Goal: Transaction & Acquisition: Book appointment/travel/reservation

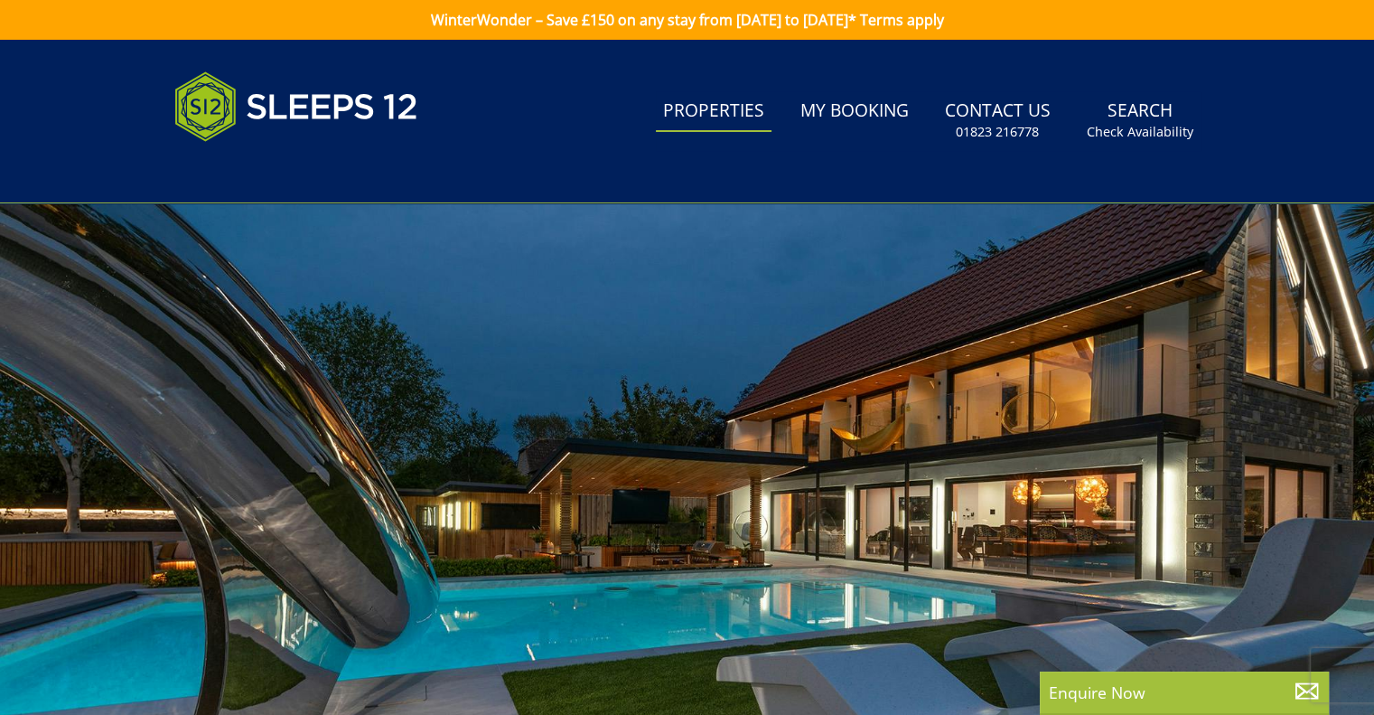
click at [722, 117] on link "Properties" at bounding box center [714, 111] width 116 height 41
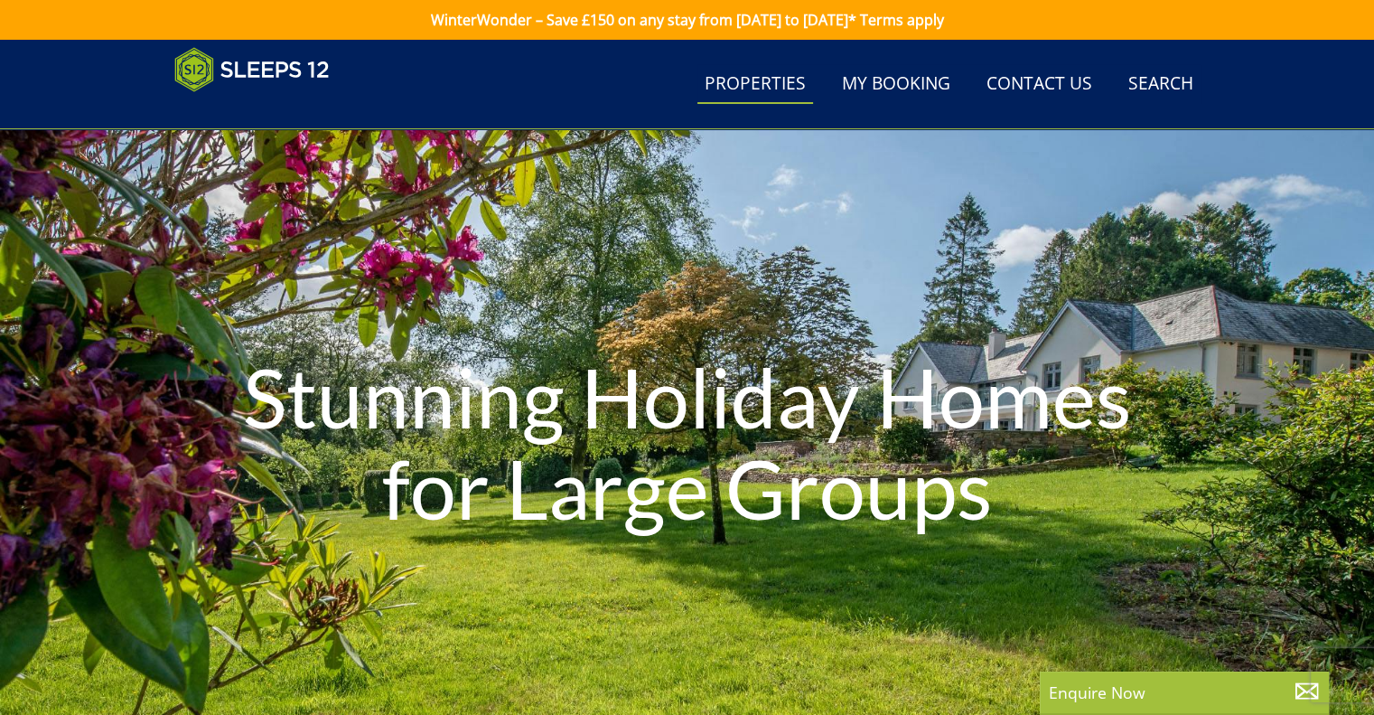
scroll to position [656, 0]
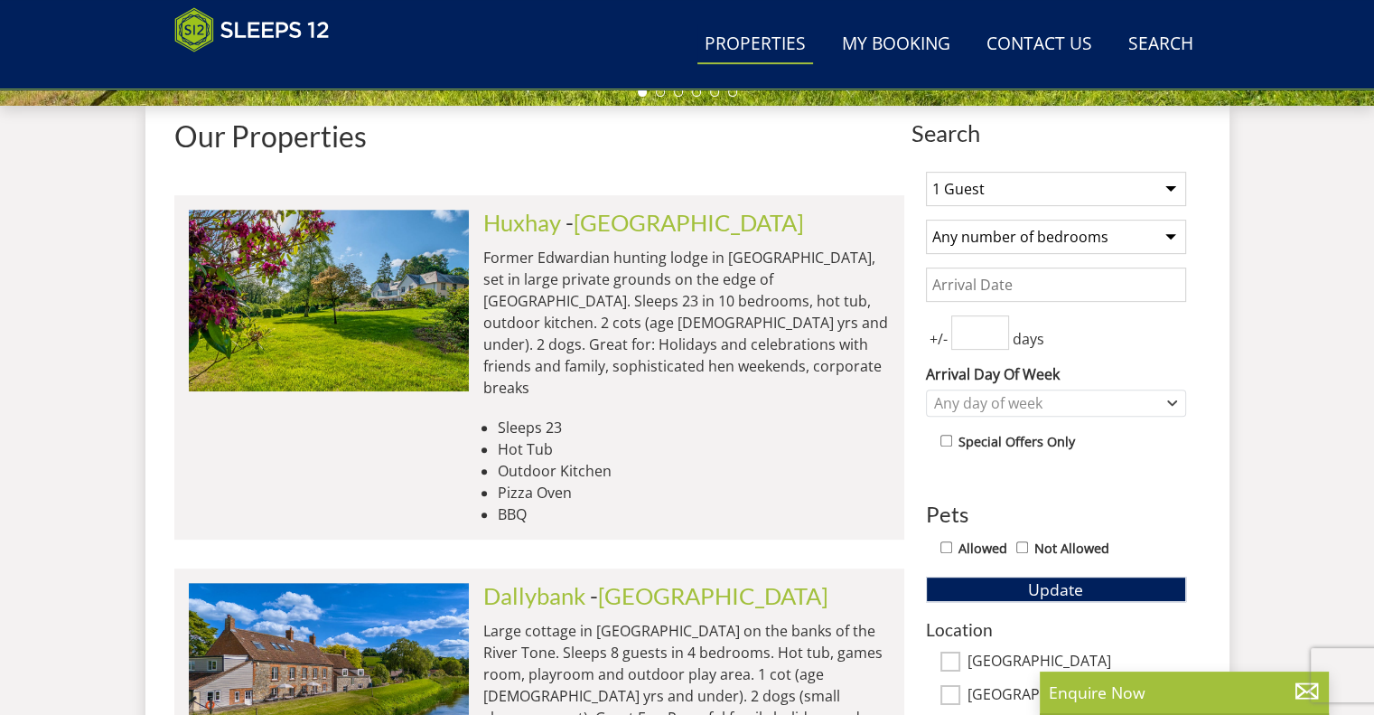
click at [1006, 194] on select "1 Guest 2 Guests 3 Guests 4 Guests 5 Guests 6 Guests 7 Guests 8 Guests 9 Guests…" at bounding box center [1056, 189] width 260 height 34
select select "10"
click at [926, 172] on select "1 Guest 2 Guests 3 Guests 4 Guests 5 Guests 6 Guests 7 Guests 8 Guests 9 Guests…" at bounding box center [1056, 189] width 260 height 34
click at [1021, 244] on select "Any number of bedrooms 3 Bedrooms 4 Bedrooms 5 Bedrooms 6 Bedrooms 7 Bedrooms 8…" at bounding box center [1056, 237] width 260 height 34
select select "5"
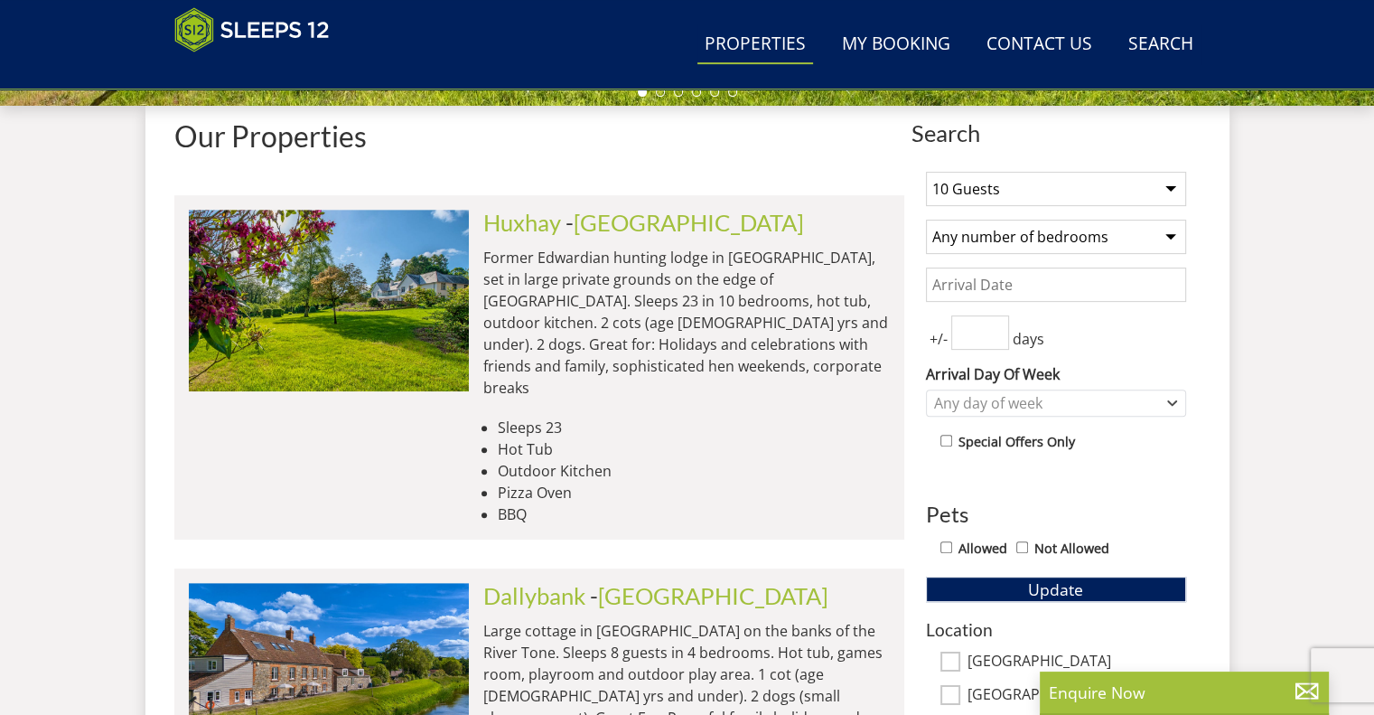
click at [926, 220] on select "Any number of bedrooms 3 Bedrooms 4 Bedrooms 5 Bedrooms 6 Bedrooms 7 Bedrooms 8…" at bounding box center [1056, 237] width 260 height 34
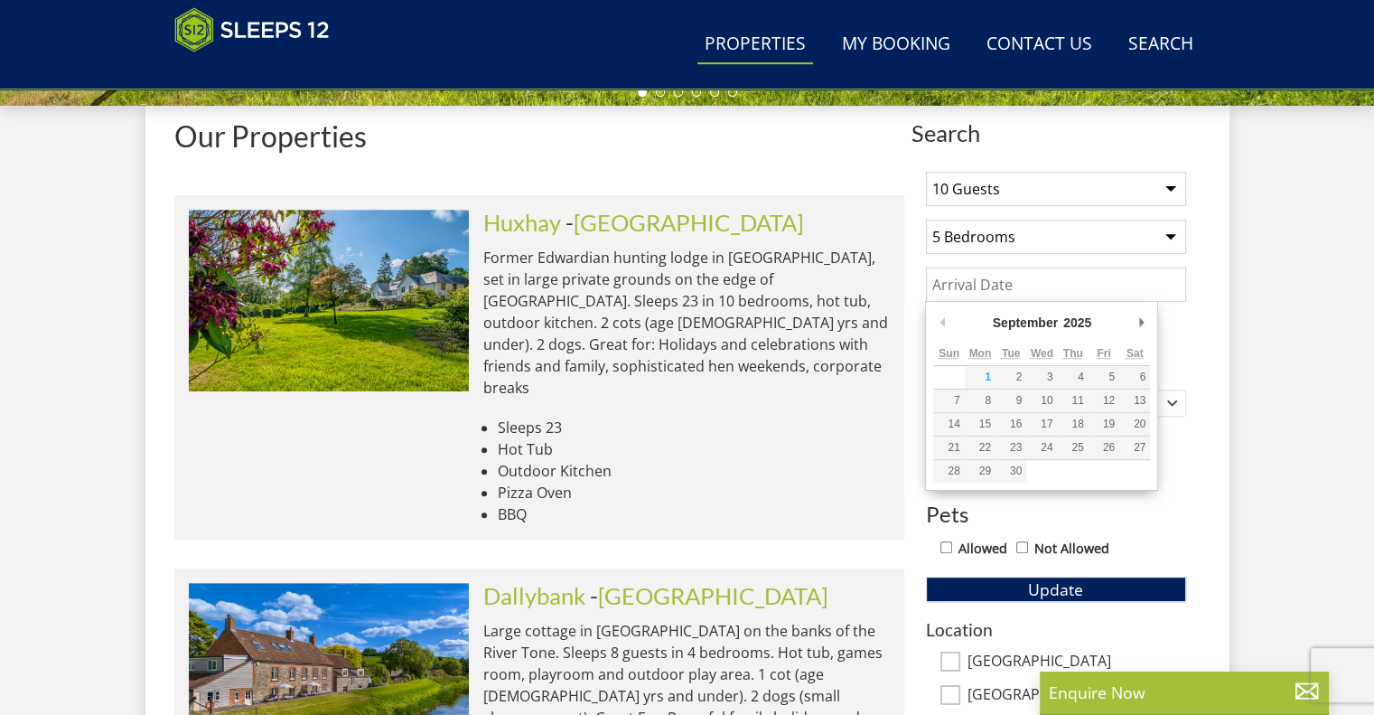
click at [980, 293] on input "Date" at bounding box center [1056, 284] width 260 height 34
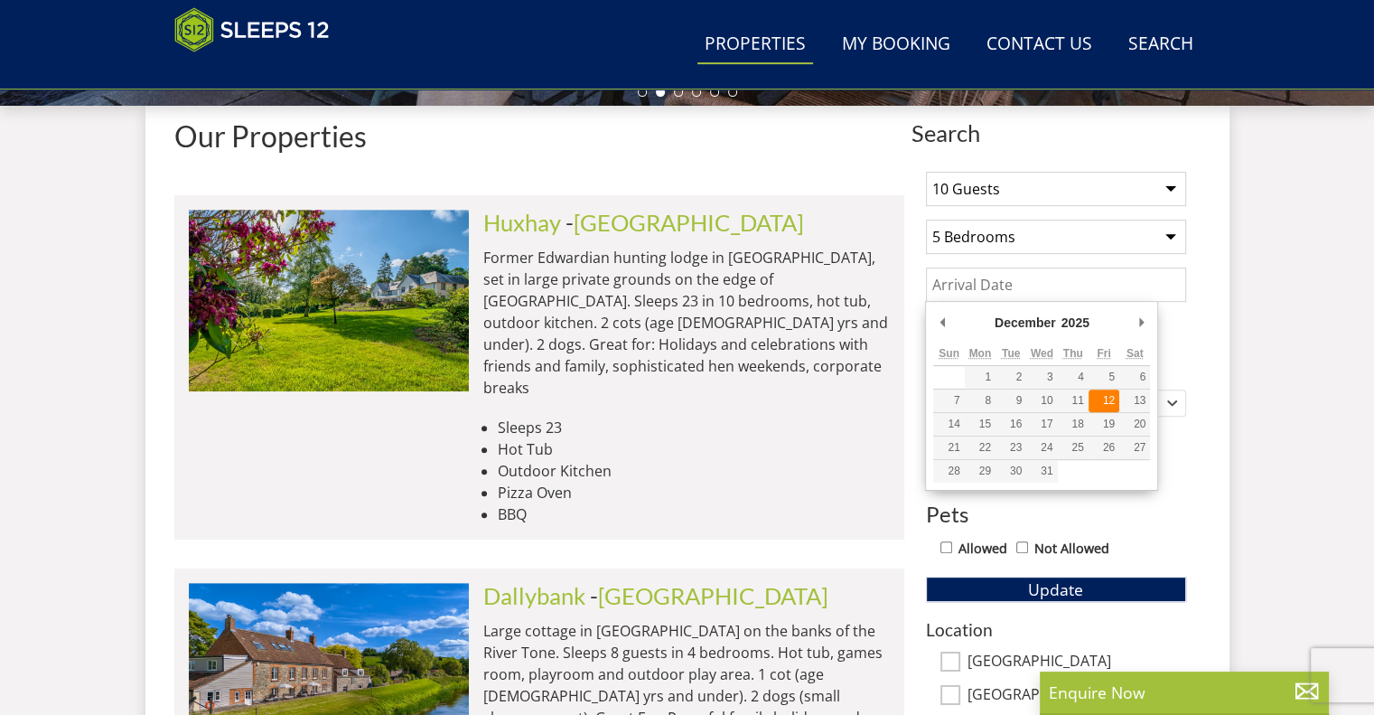
type input "[DATE]"
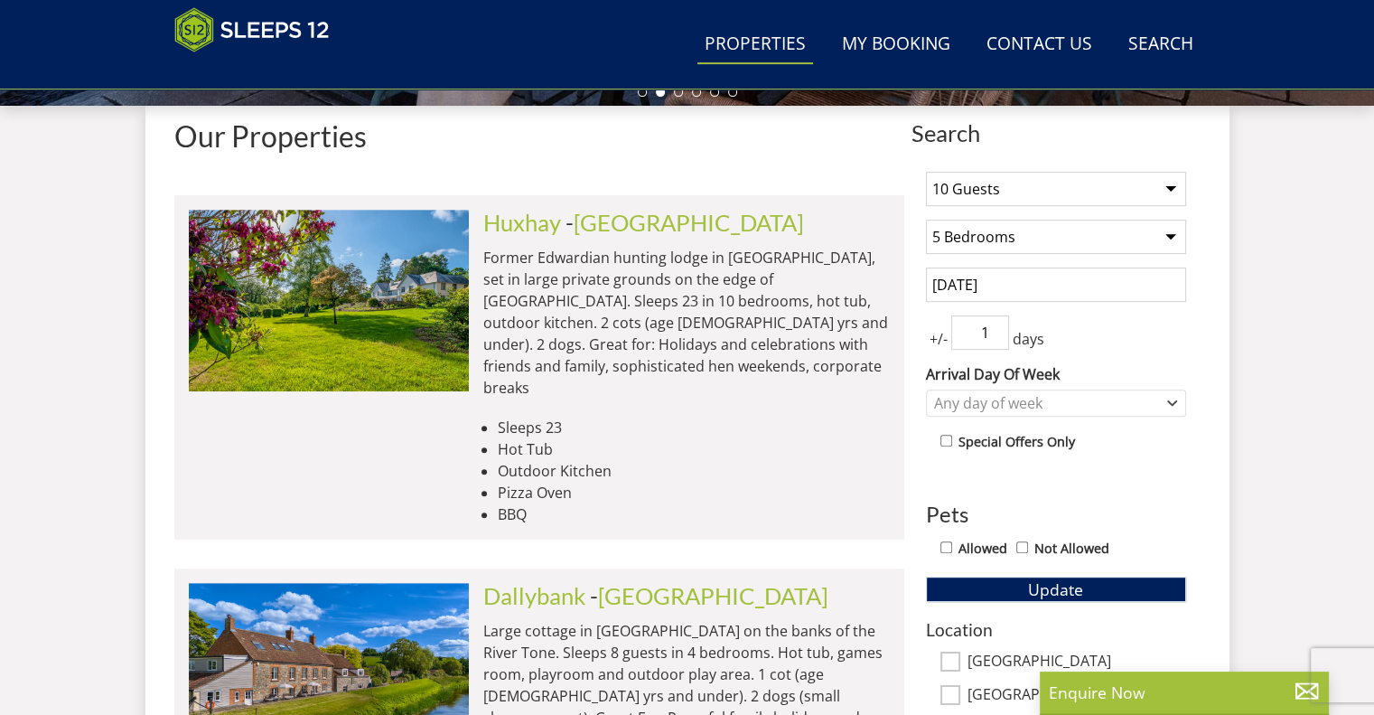
click at [999, 322] on input "1" at bounding box center [980, 332] width 58 height 34
click at [999, 322] on input "2" at bounding box center [980, 332] width 58 height 34
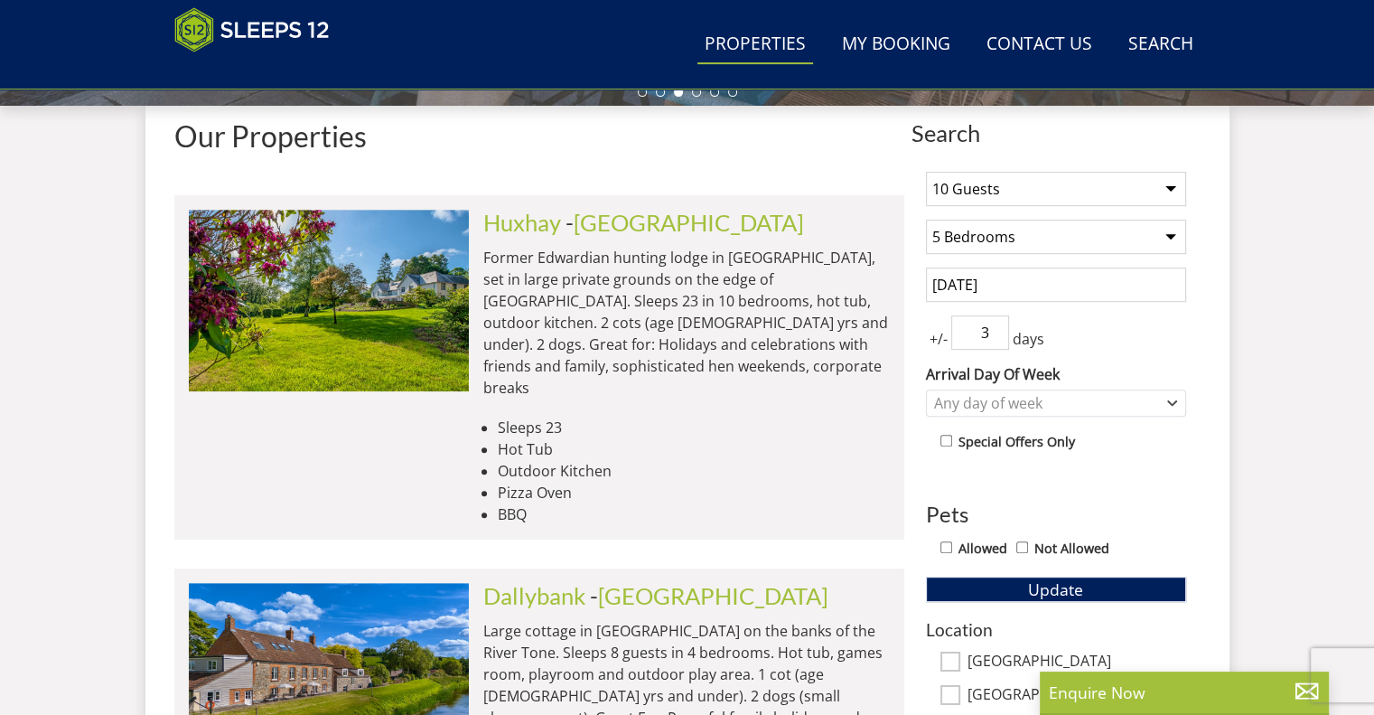
type input "3"
click at [999, 322] on input "3" at bounding box center [980, 332] width 58 height 34
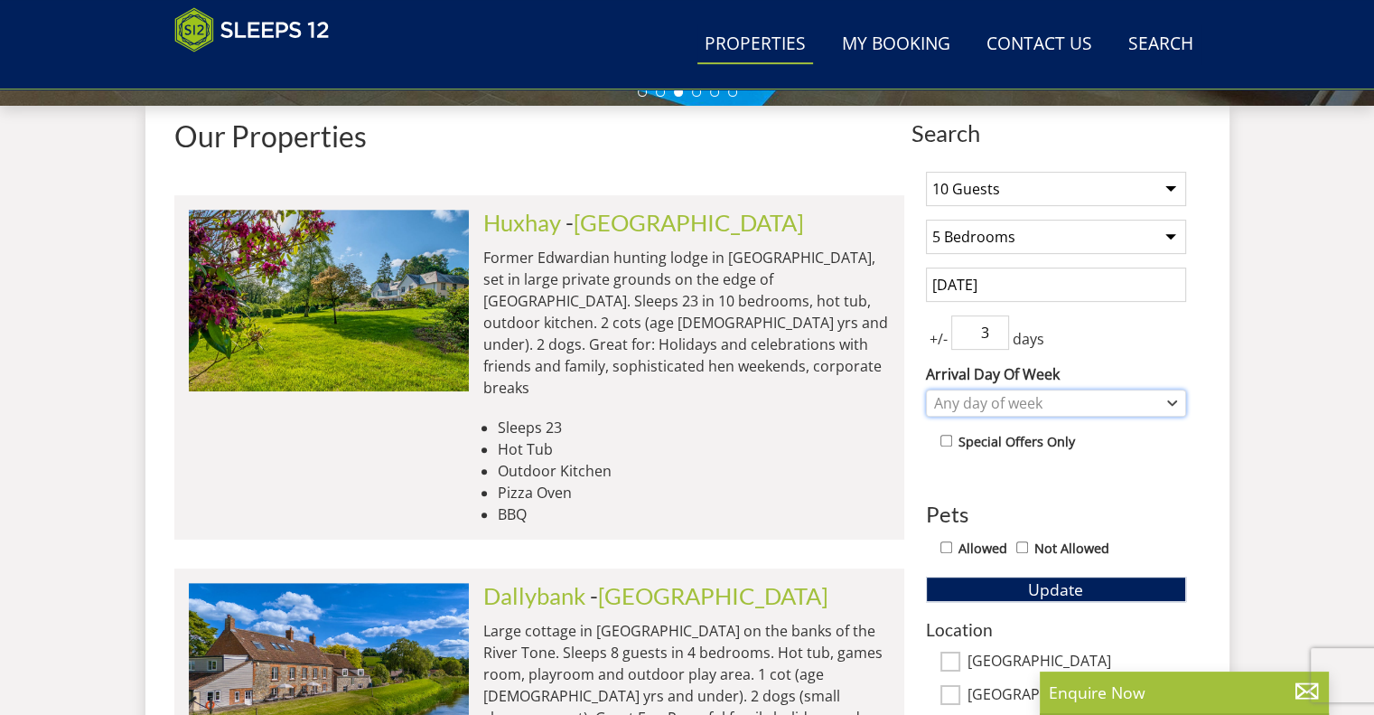
click at [976, 393] on div "Any day of week" at bounding box center [1046, 403] width 234 height 20
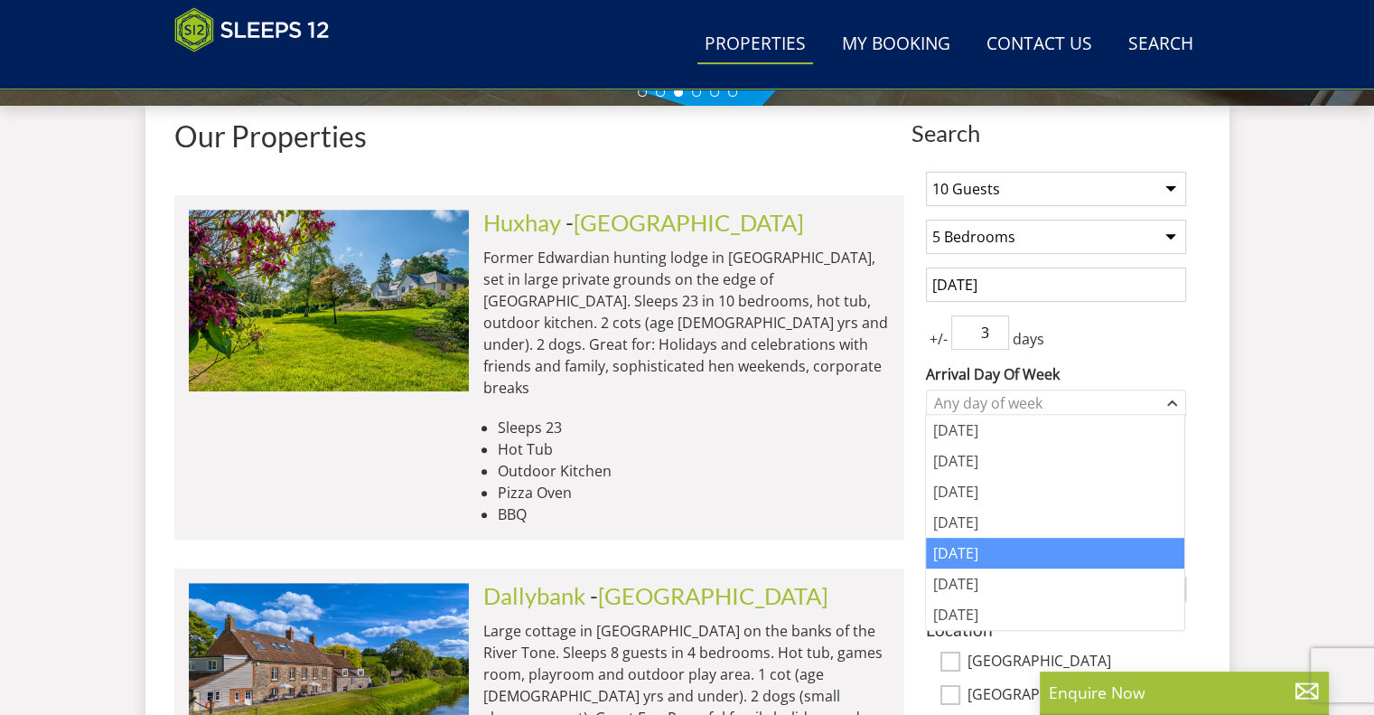
click at [951, 553] on div "[DATE]" at bounding box center [1055, 552] width 258 height 31
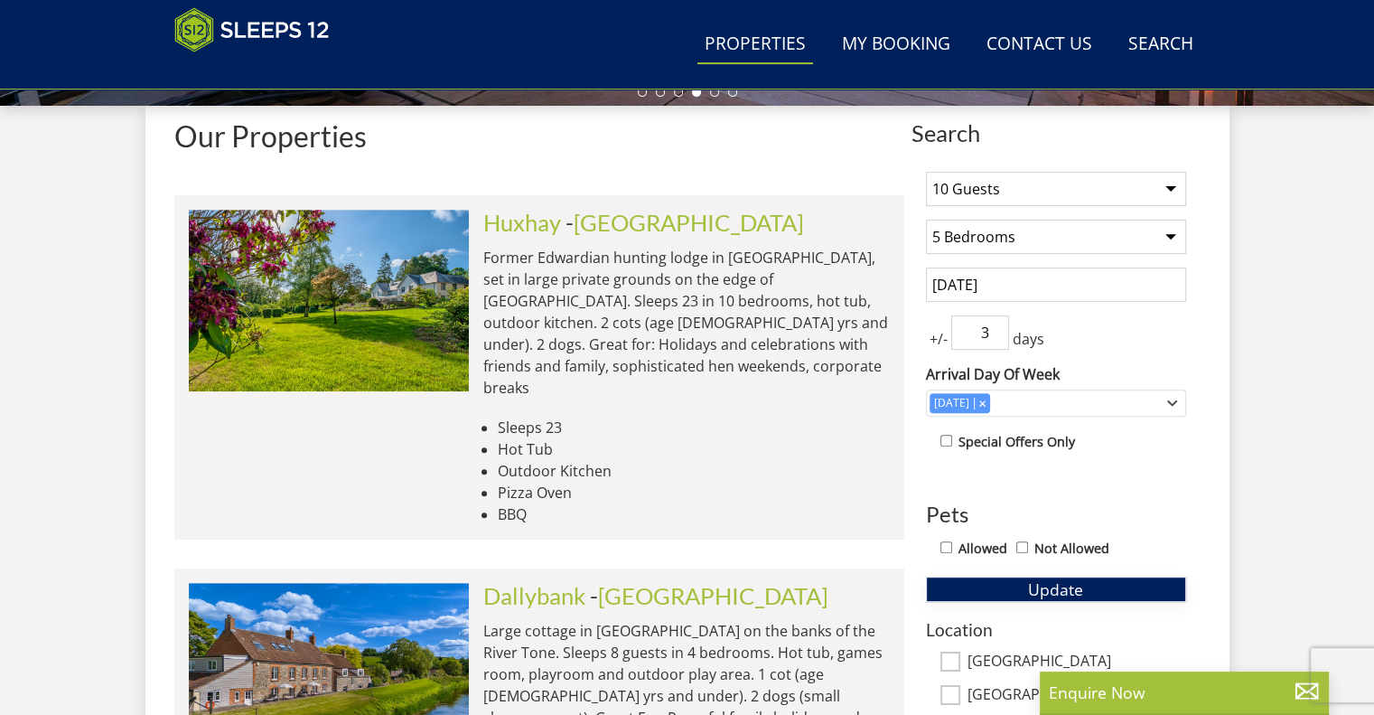
click at [970, 584] on button "Update" at bounding box center [1056, 588] width 260 height 25
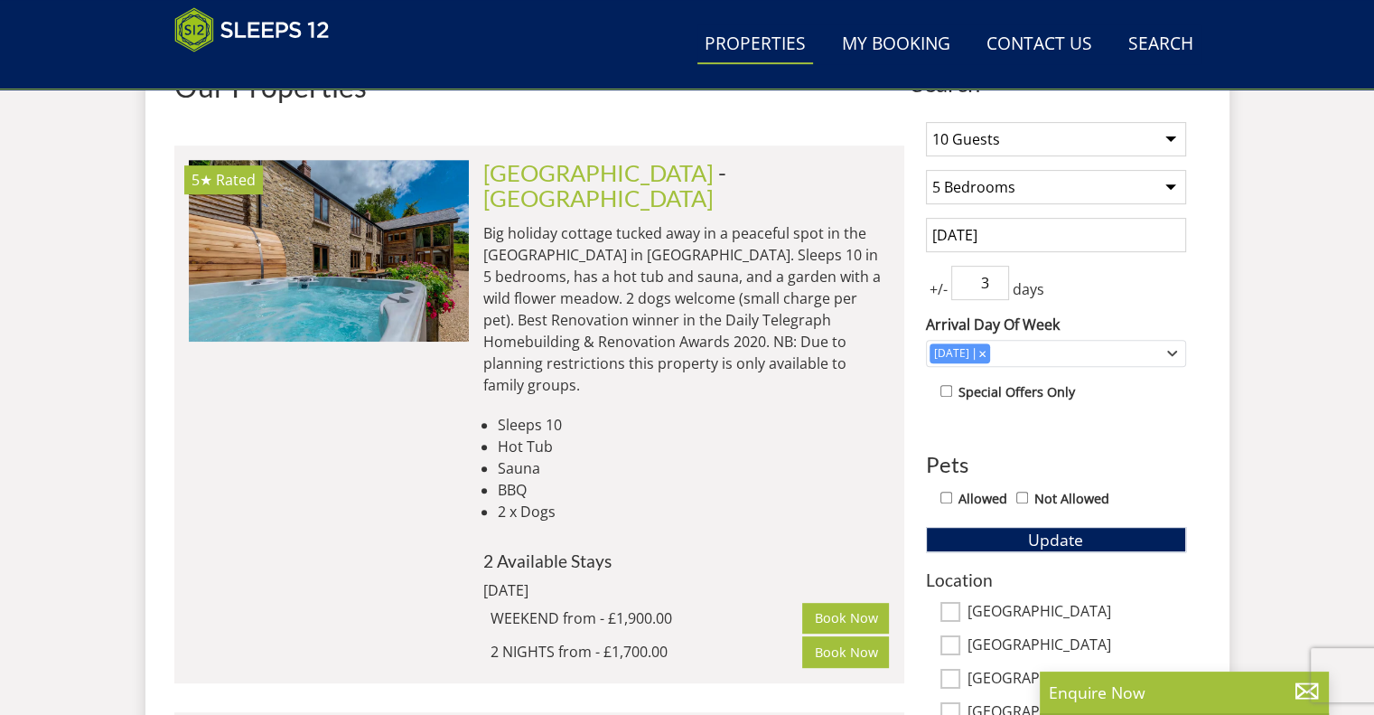
scroll to position [689, 0]
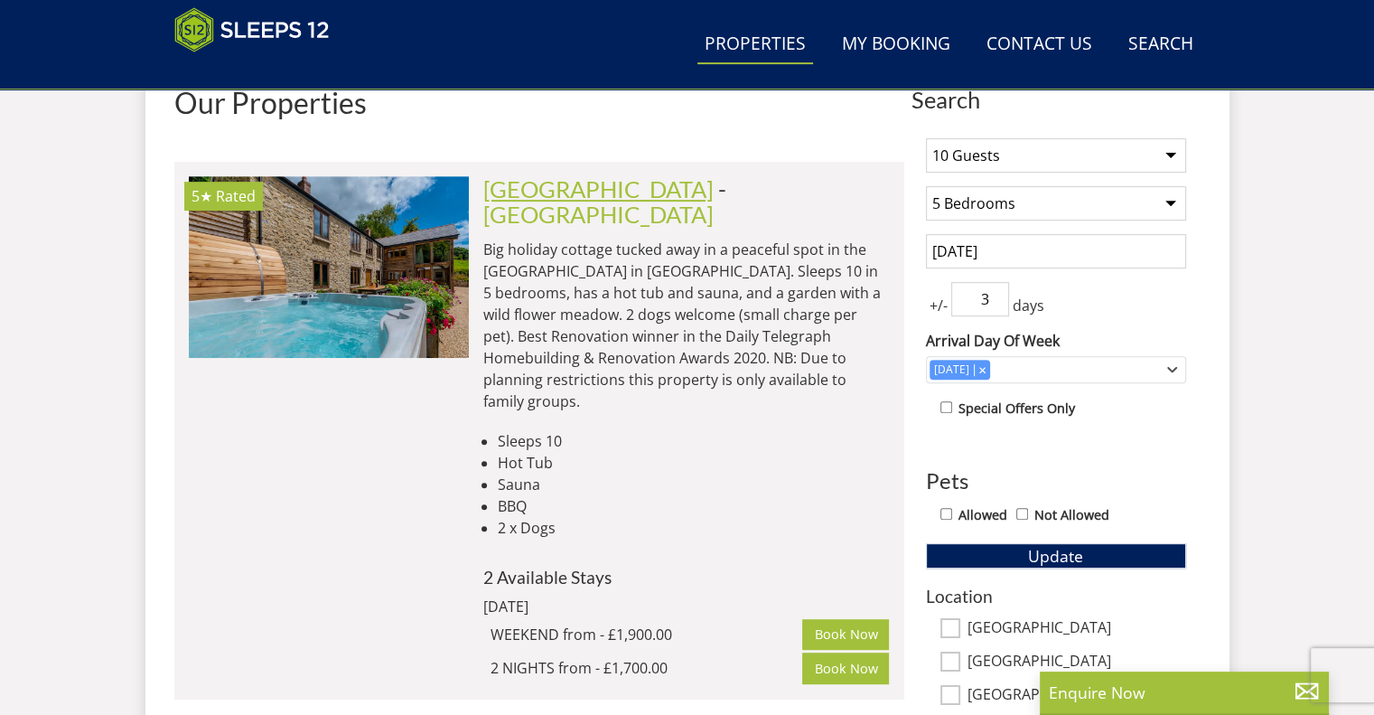
click at [592, 177] on link "[GEOGRAPHIC_DATA]" at bounding box center [598, 188] width 230 height 27
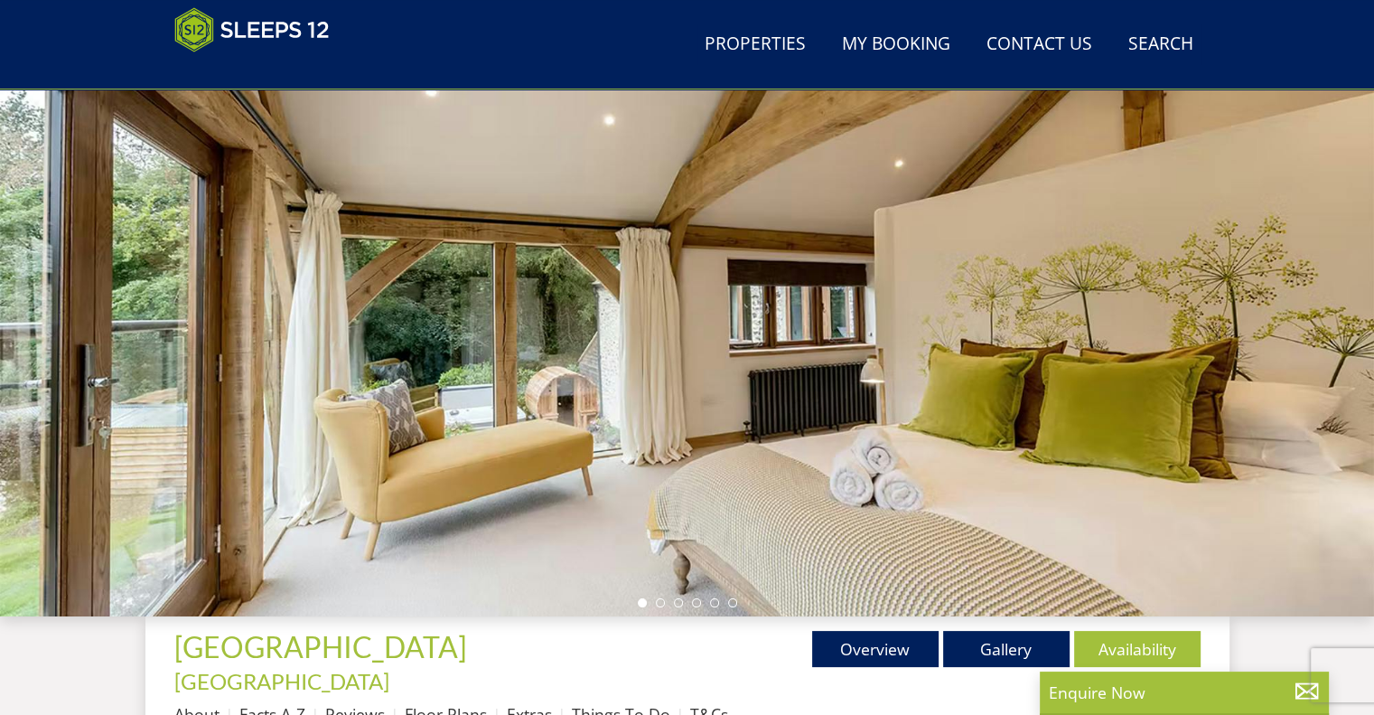
scroll to position [143, 0]
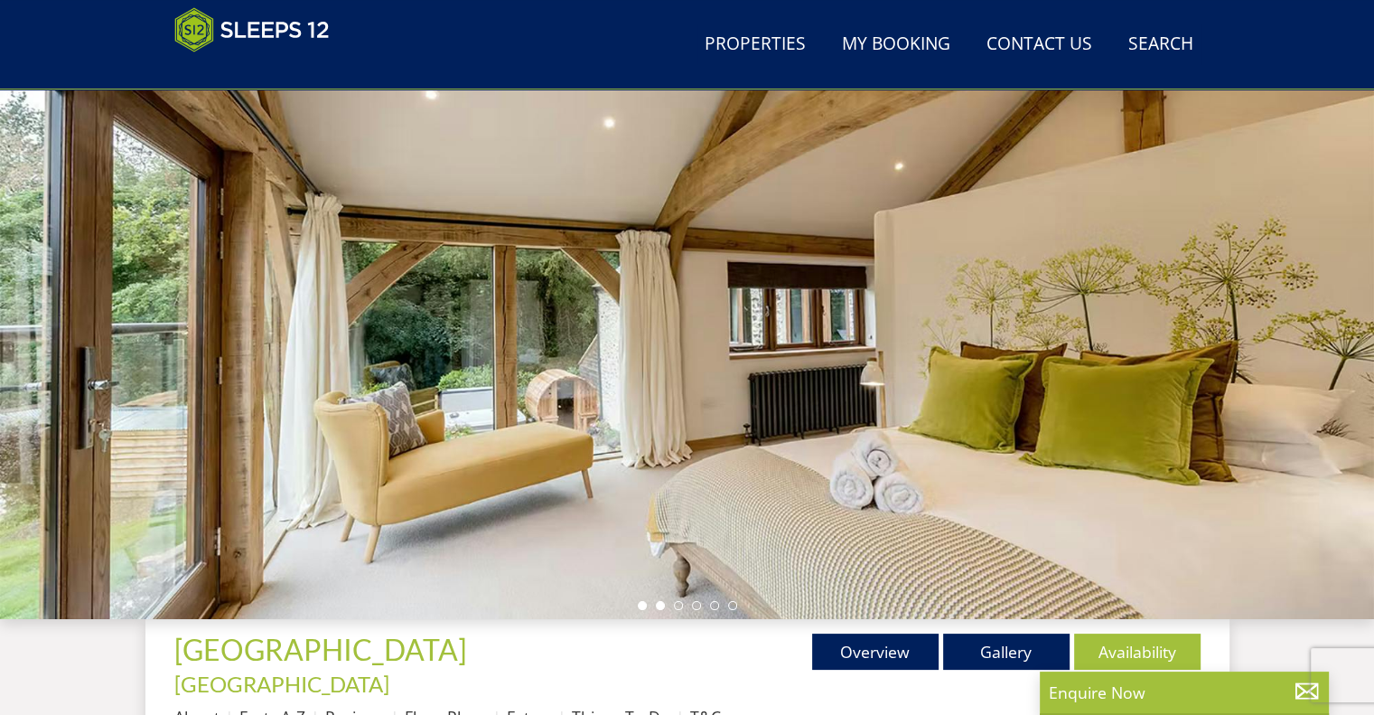
click at [656, 605] on li at bounding box center [660, 605] width 9 height 9
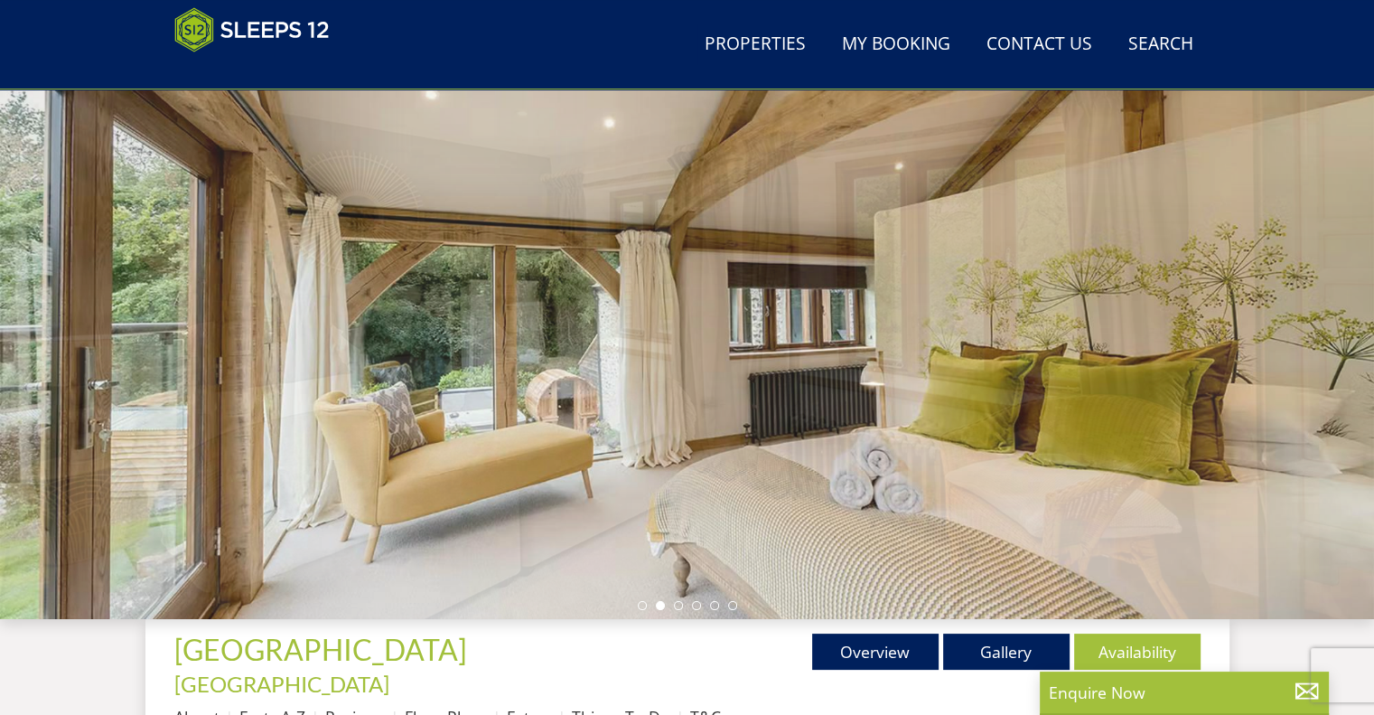
click at [656, 605] on li at bounding box center [660, 605] width 9 height 9
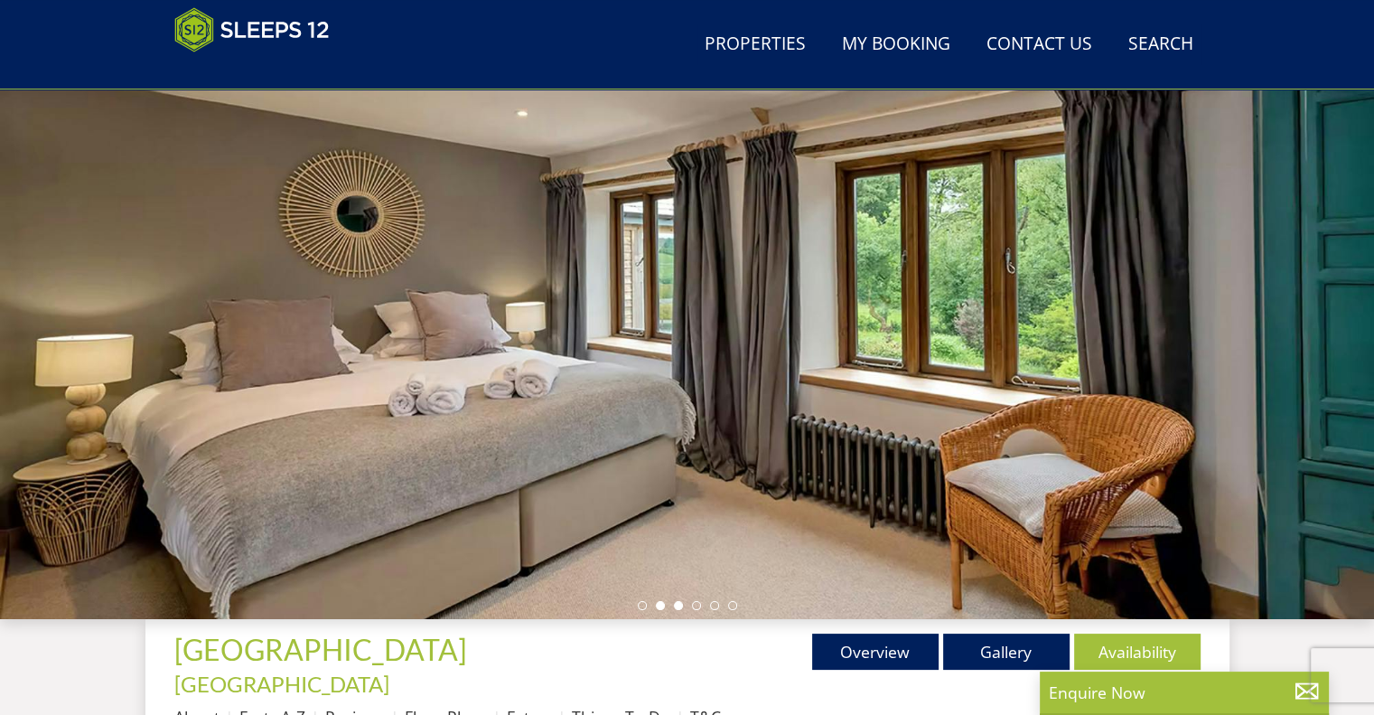
click at [677, 605] on li at bounding box center [678, 605] width 9 height 9
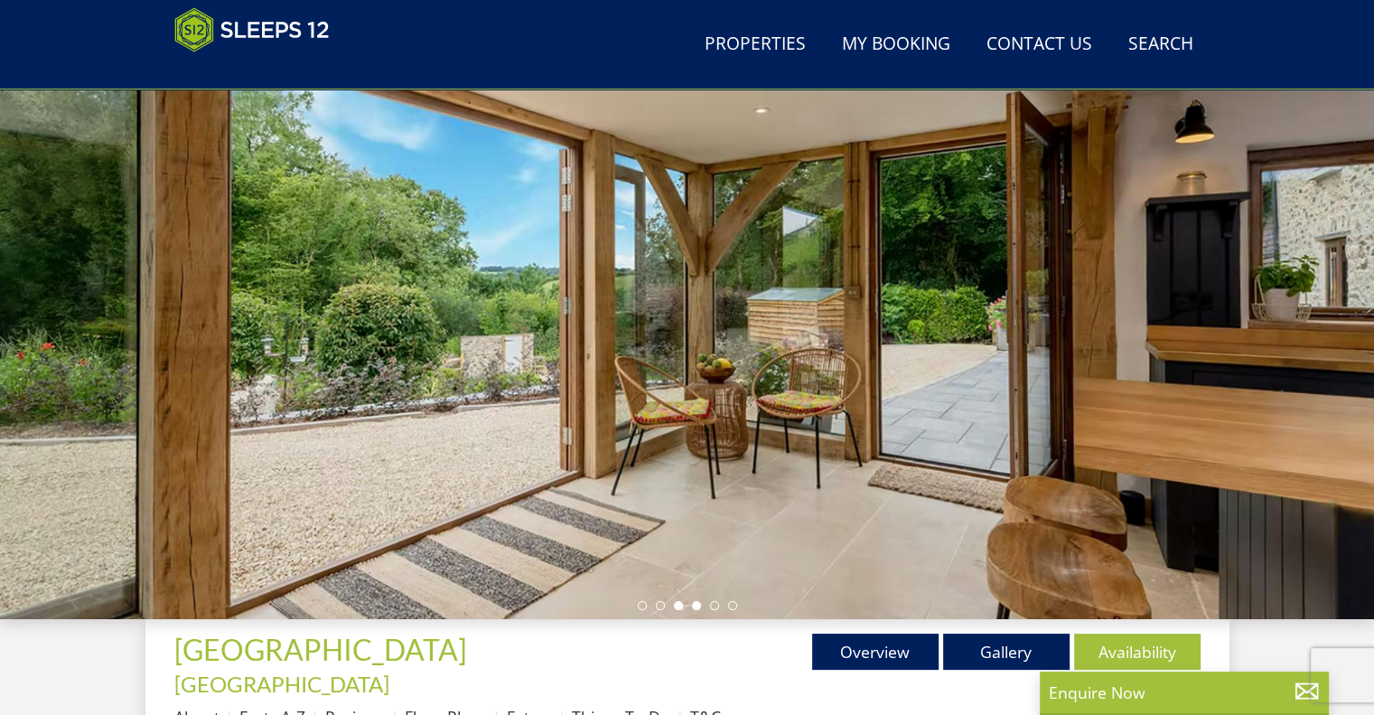
click at [695, 605] on li at bounding box center [696, 605] width 9 height 9
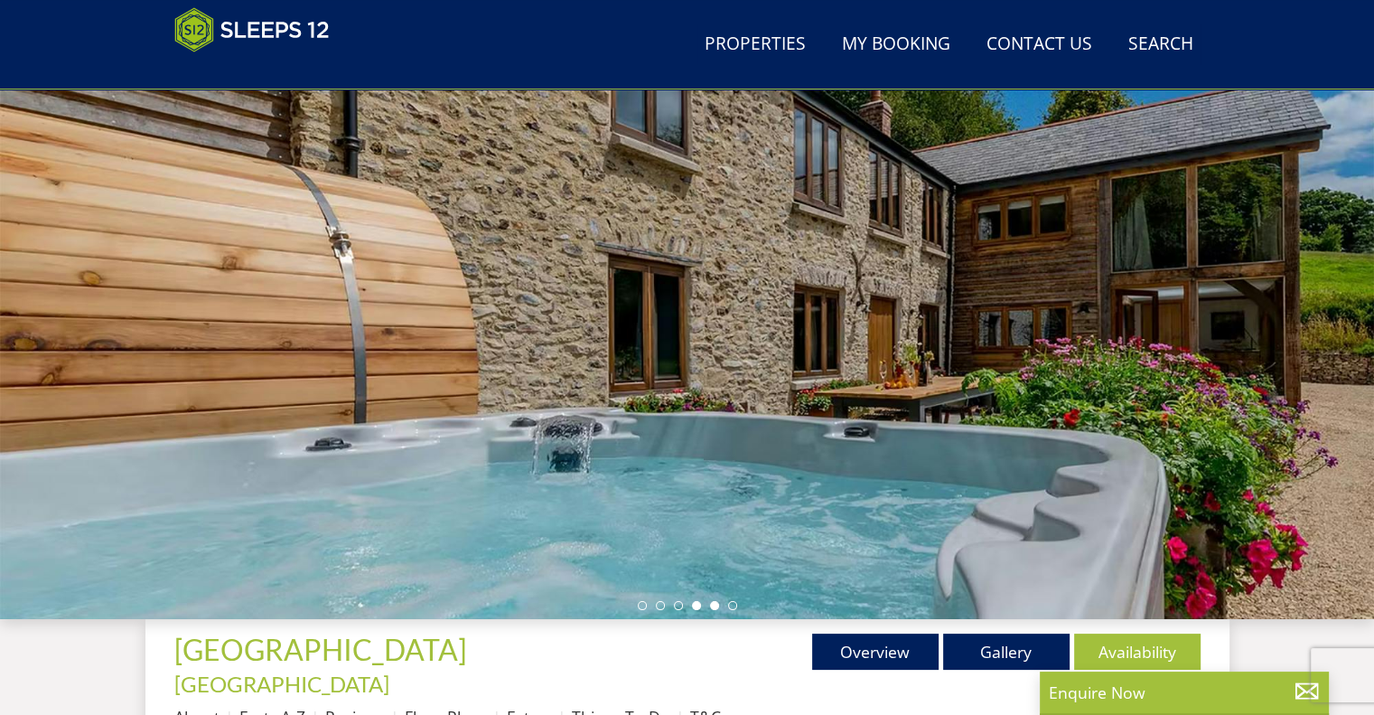
click at [715, 607] on li at bounding box center [714, 605] width 9 height 9
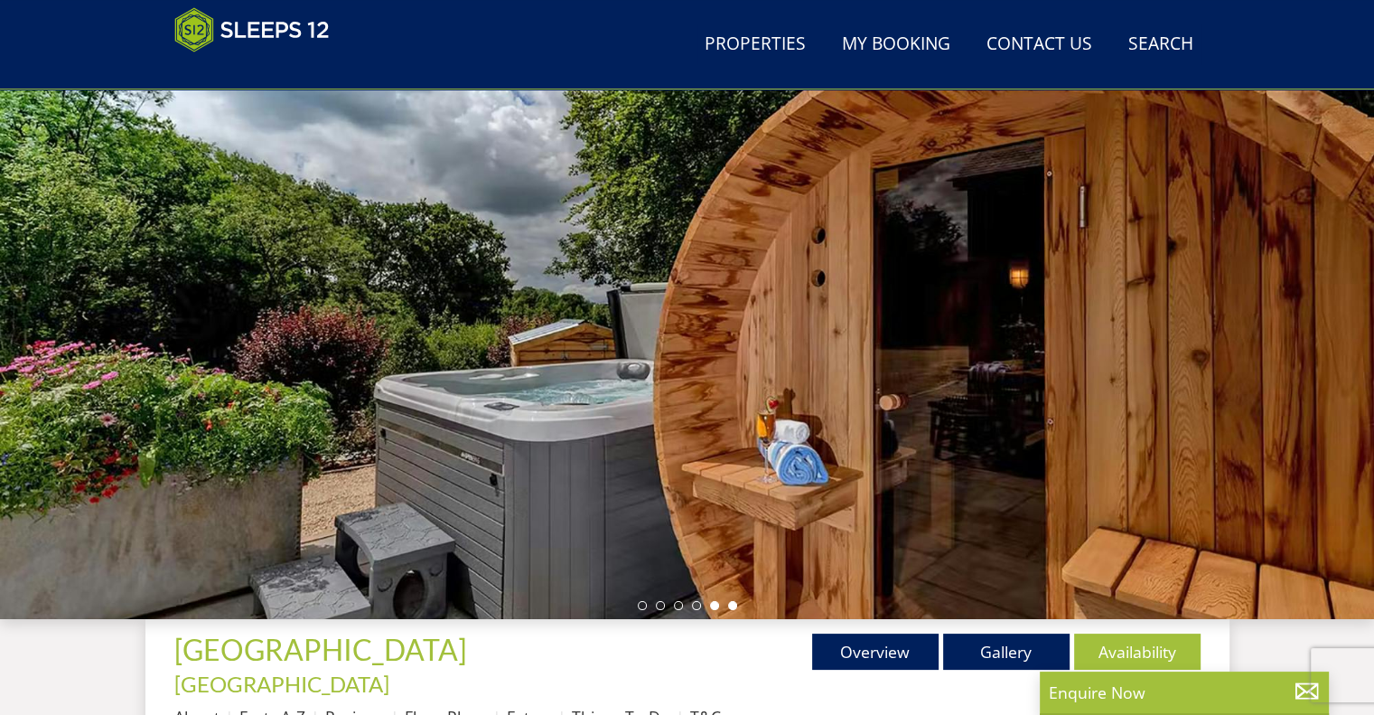
click at [732, 607] on li at bounding box center [732, 605] width 9 height 9
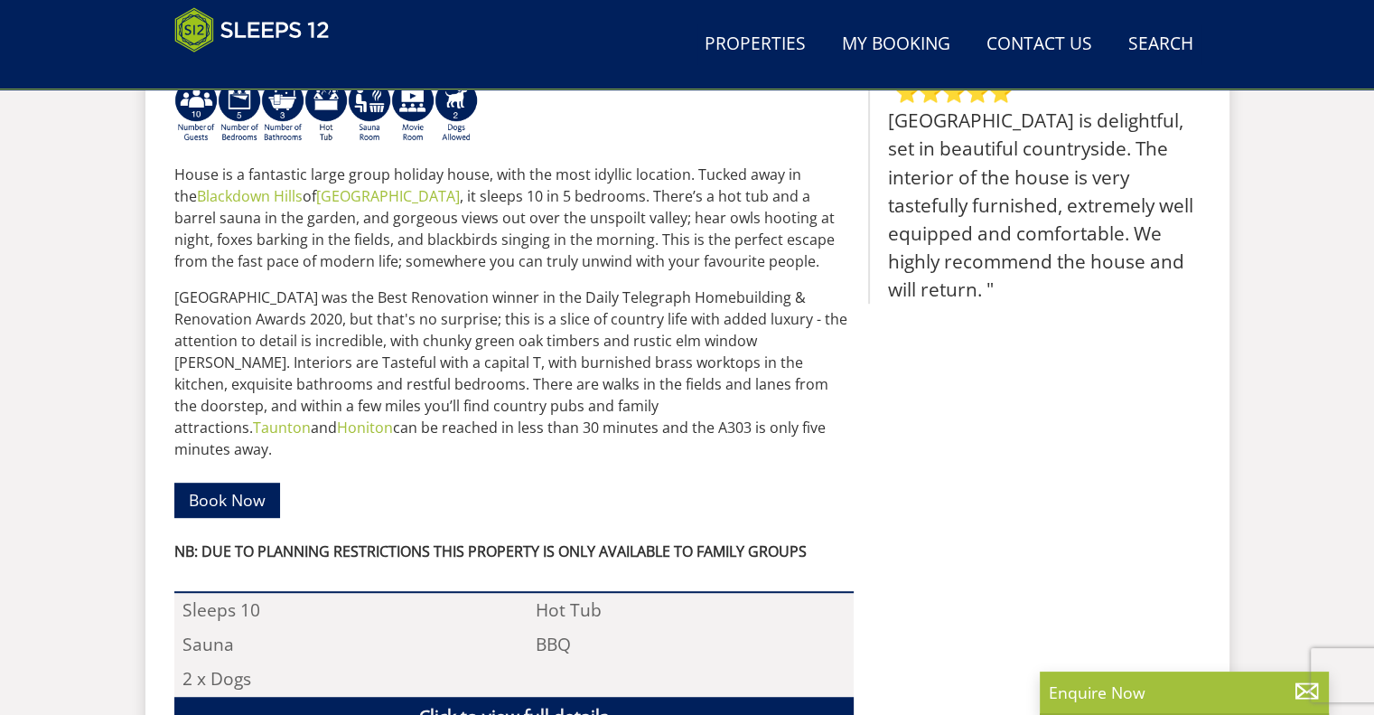
scroll to position [929, 0]
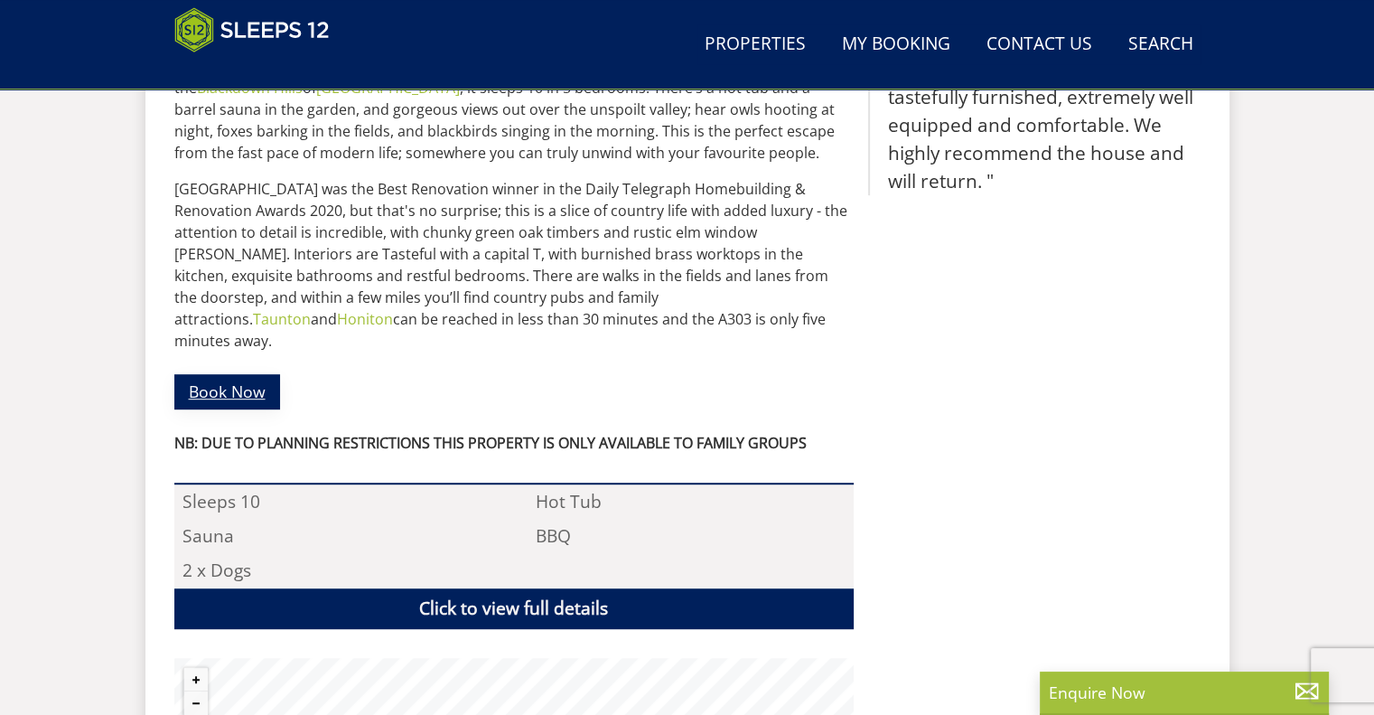
click at [246, 374] on link "Book Now" at bounding box center [227, 391] width 106 height 35
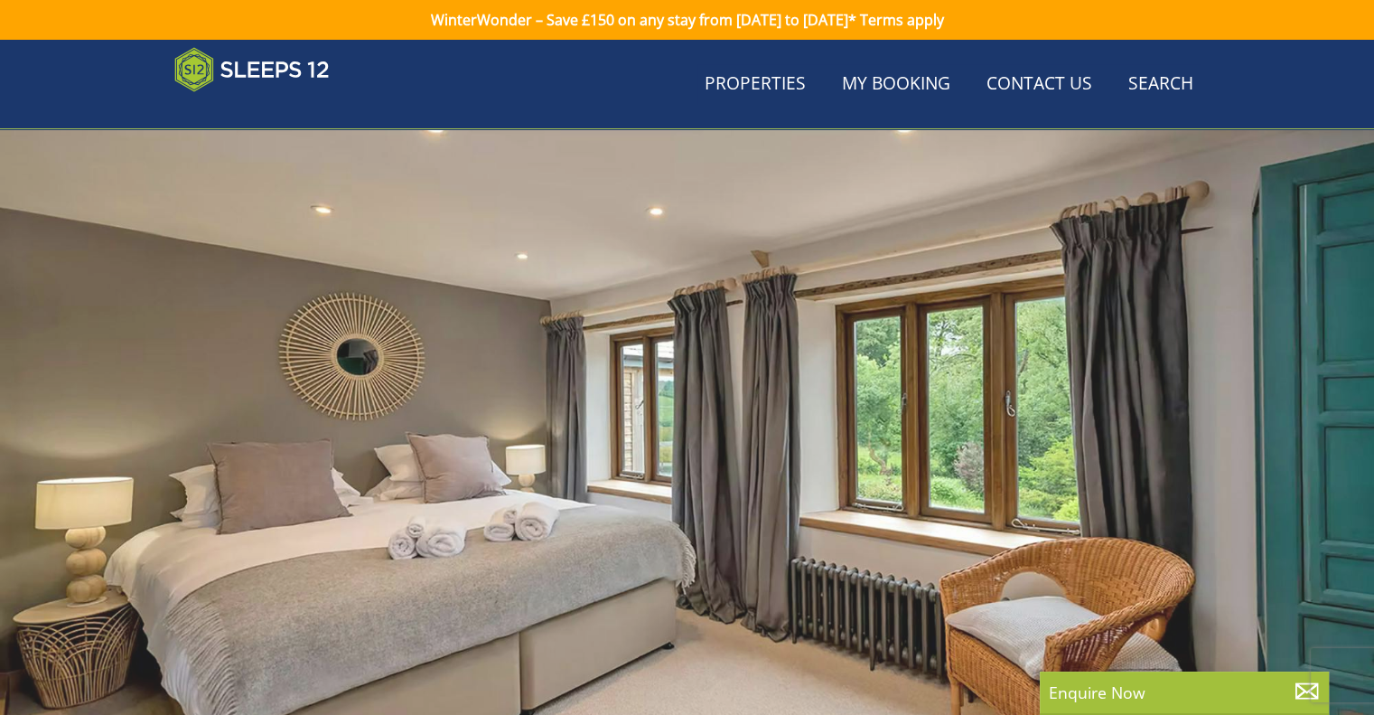
scroll to position [929, 0]
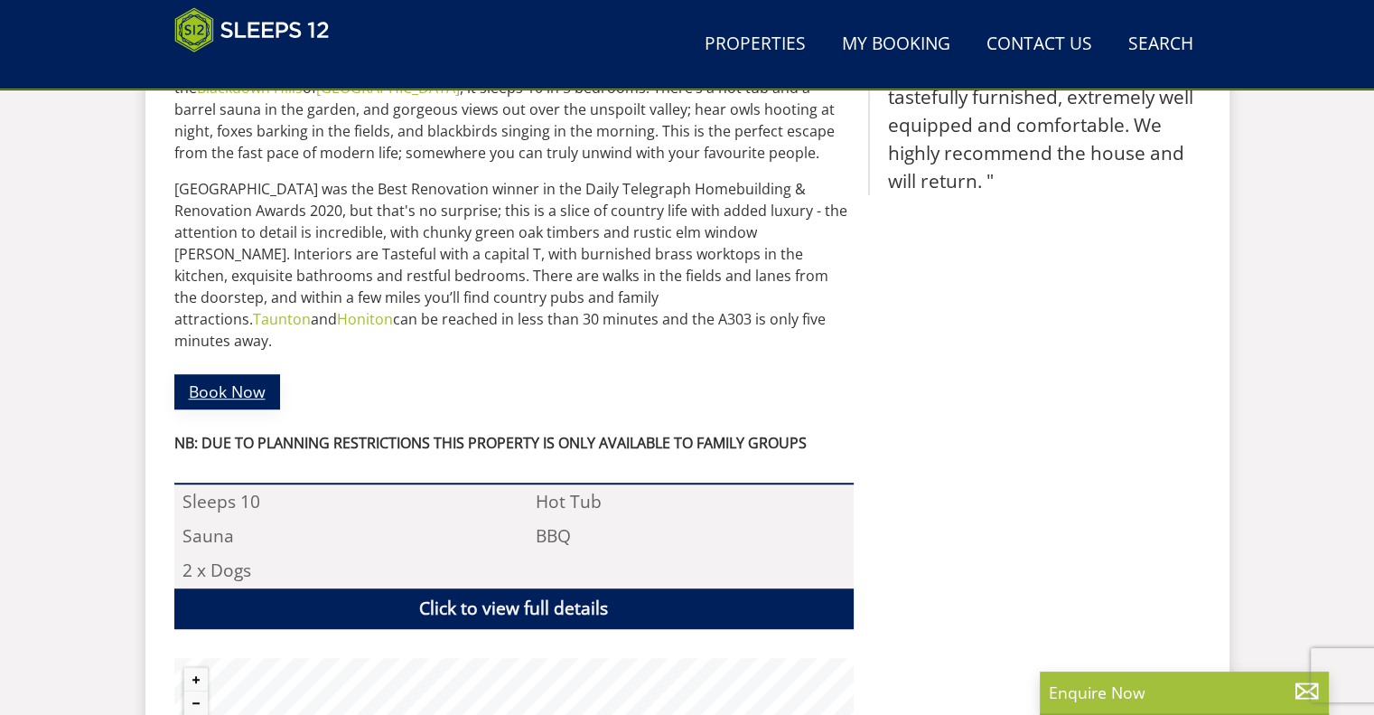
click at [210, 374] on link "Book Now" at bounding box center [227, 391] width 106 height 35
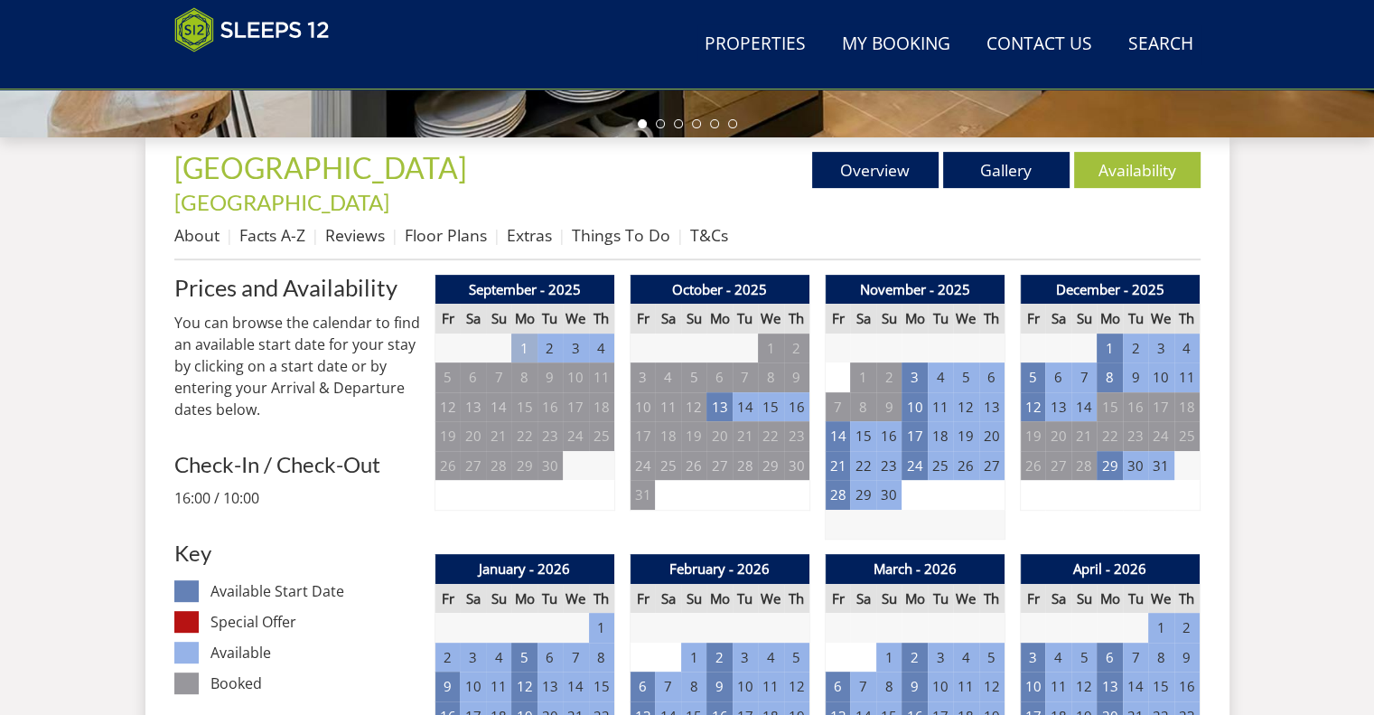
scroll to position [625, 0]
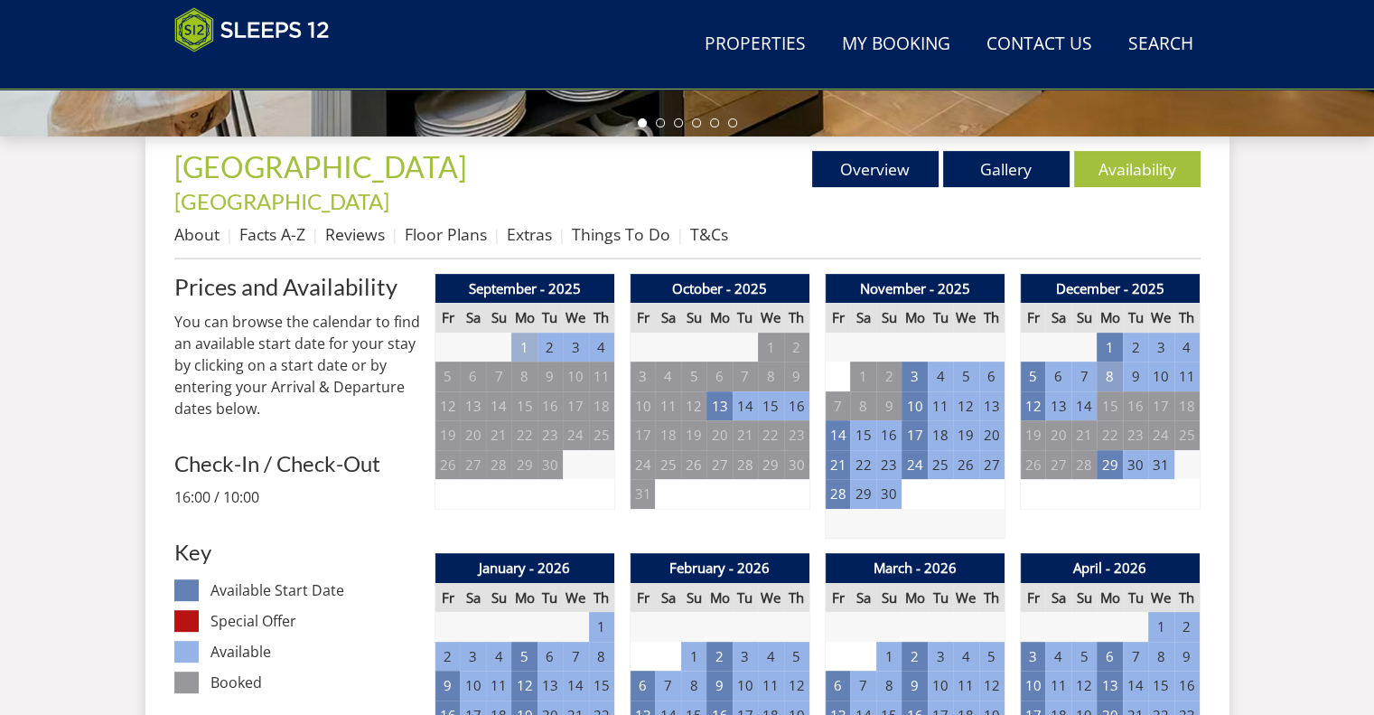
click at [1114, 361] on td "8" at bounding box center [1109, 376] width 25 height 30
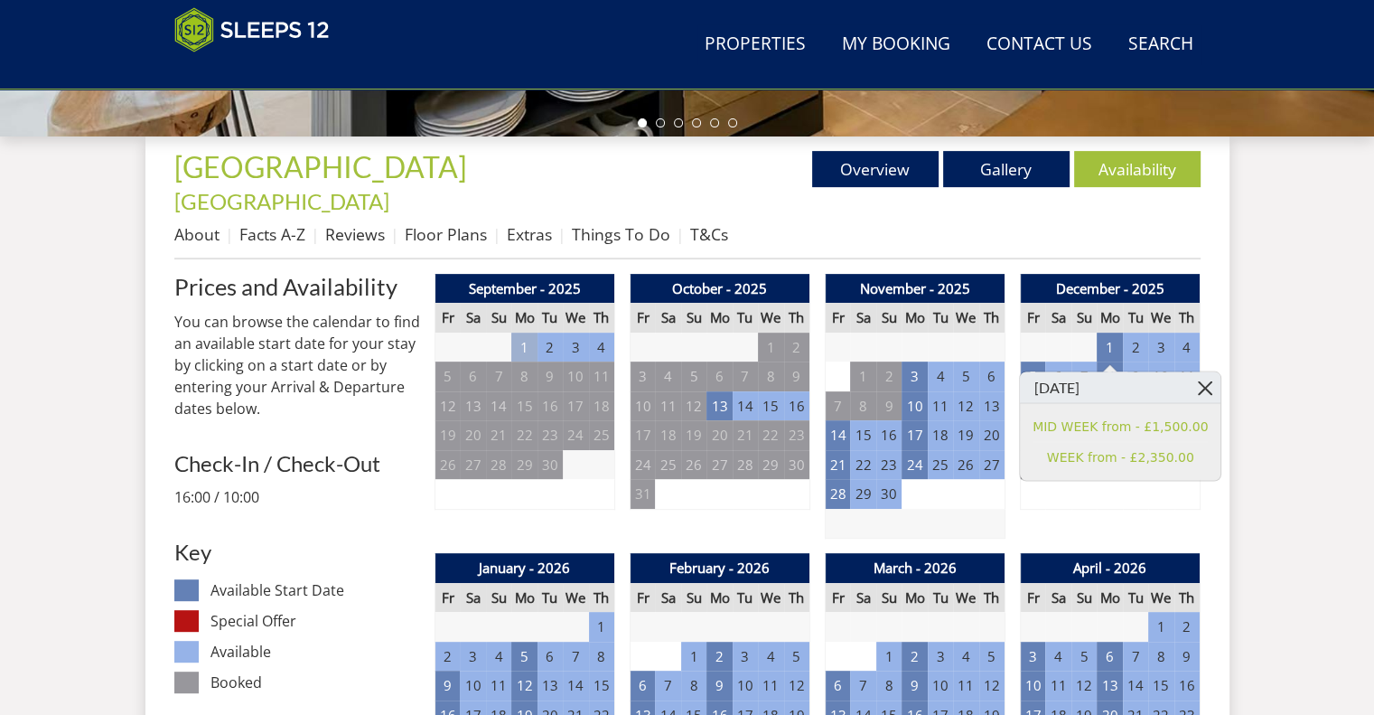
click at [1192, 383] on link at bounding box center [1205, 387] width 32 height 32
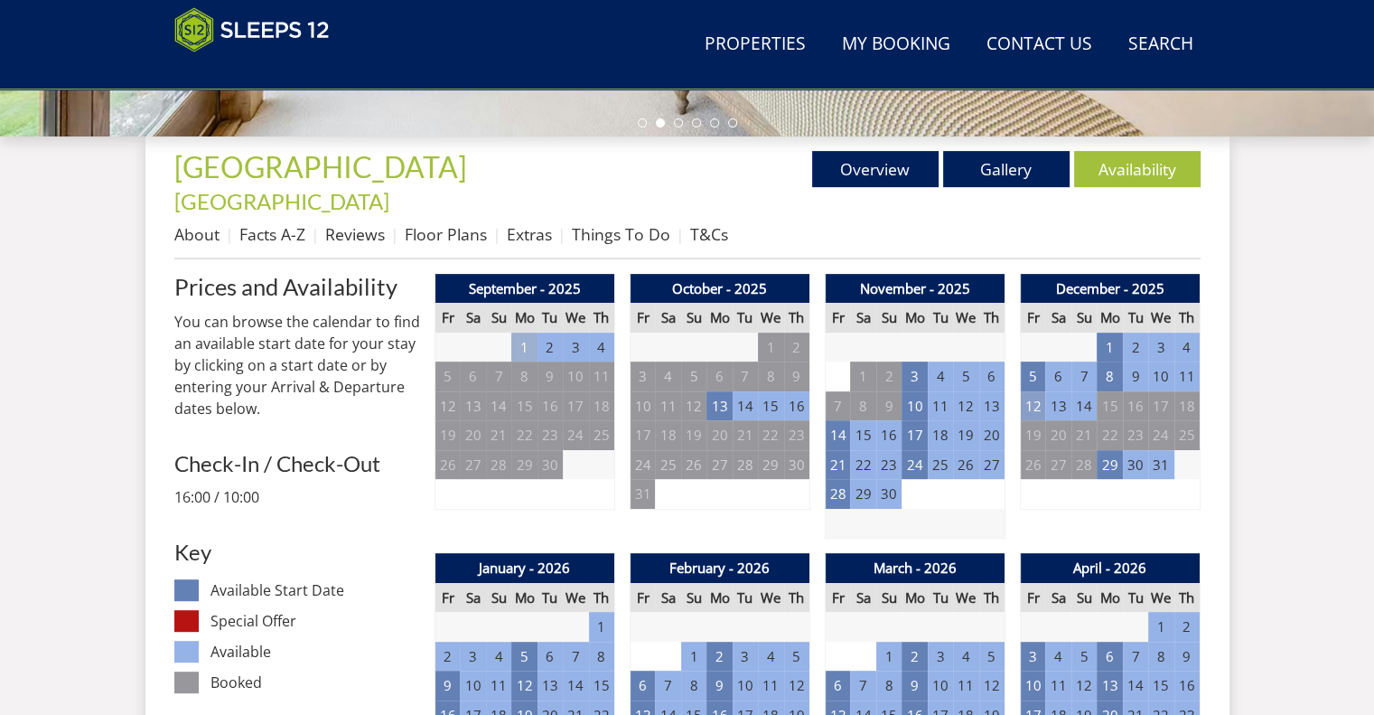
click at [1042, 391] on td "12" at bounding box center [1032, 406] width 25 height 30
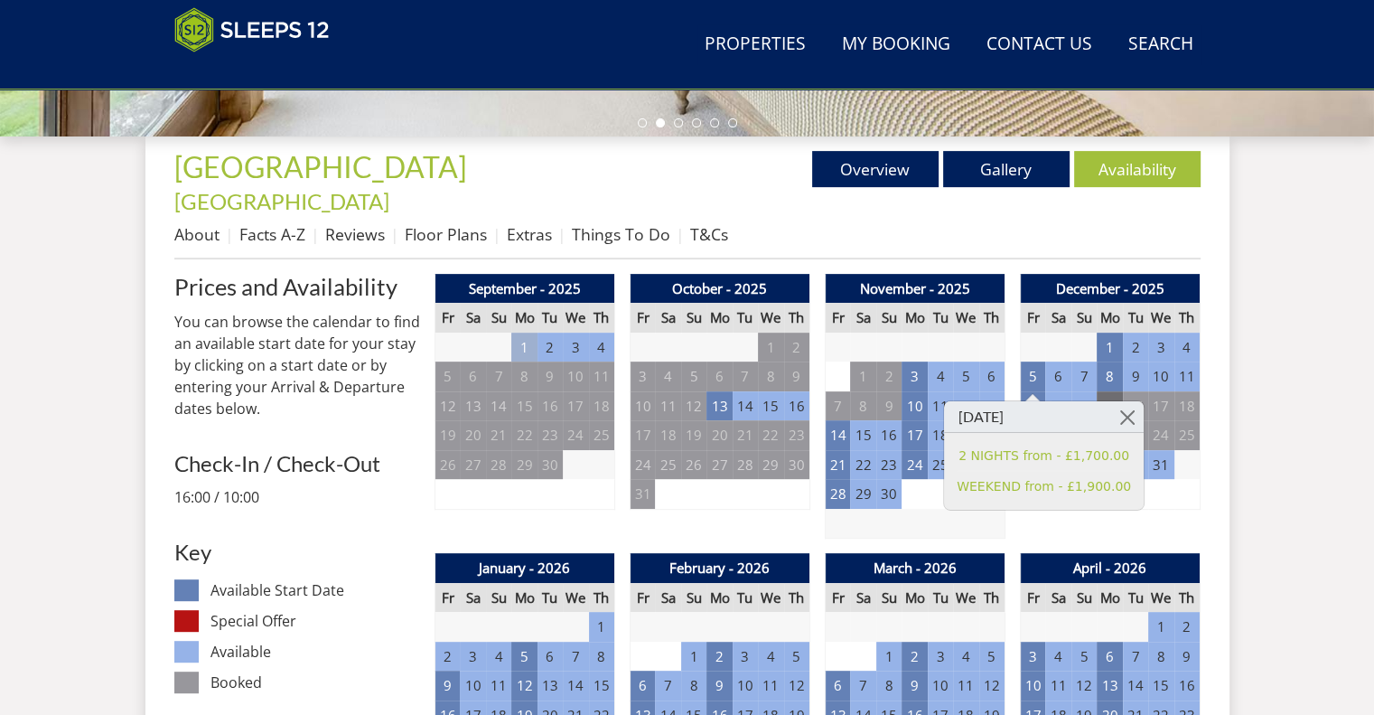
click at [1107, 391] on td "15" at bounding box center [1109, 406] width 25 height 30
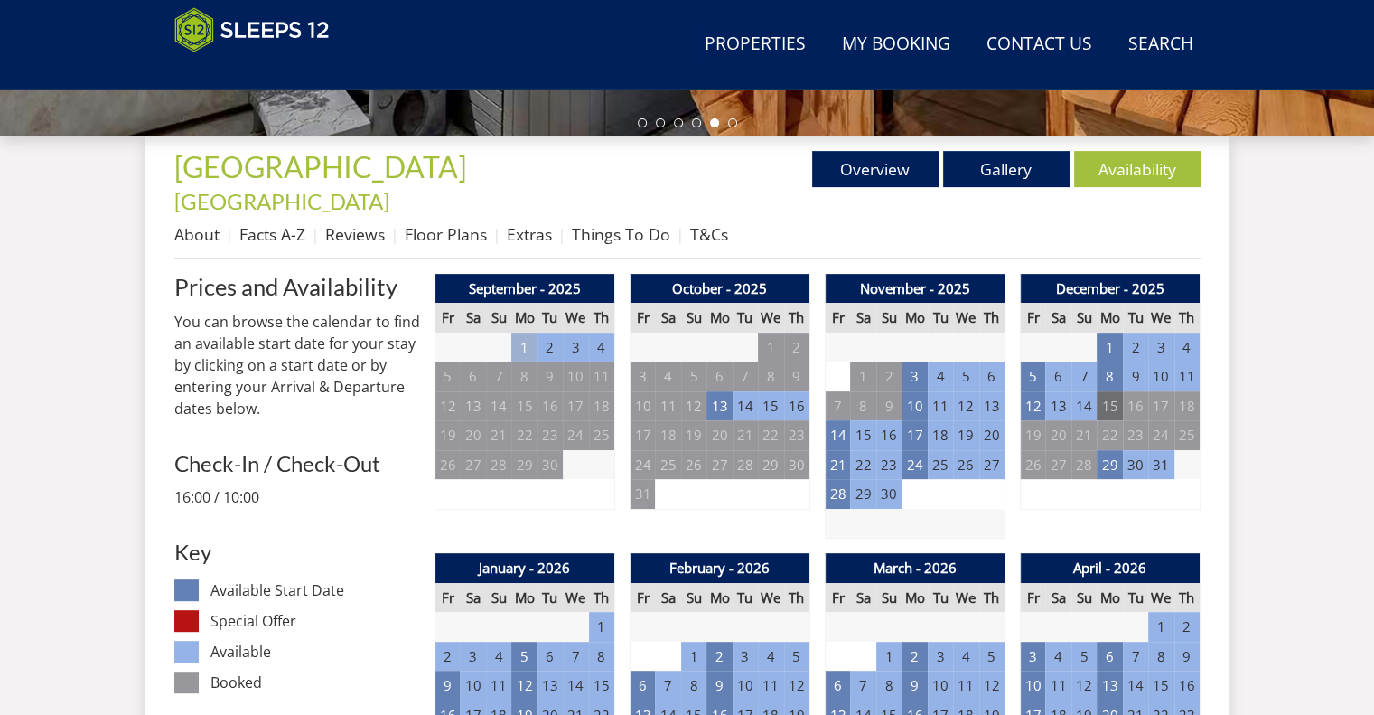
click at [1116, 391] on td "15" at bounding box center [1109, 406] width 25 height 30
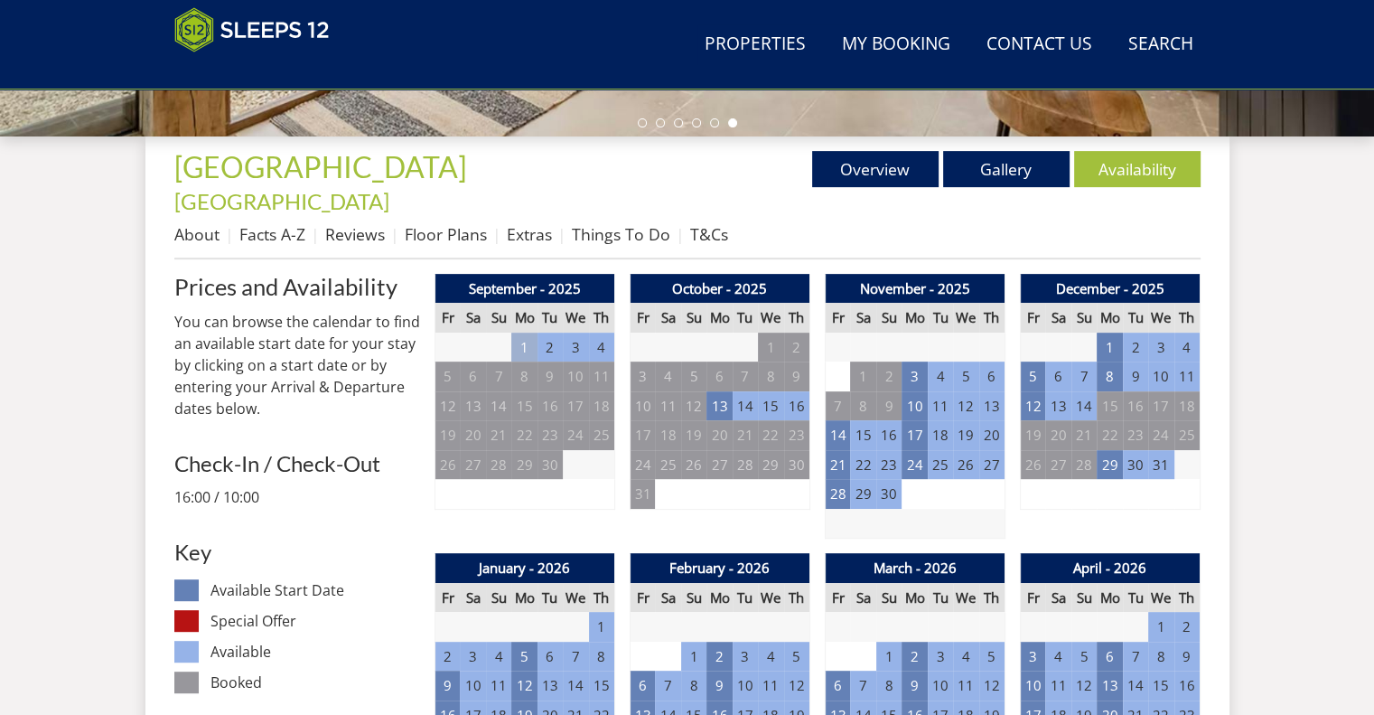
click at [1062, 391] on td "13" at bounding box center [1057, 406] width 25 height 30
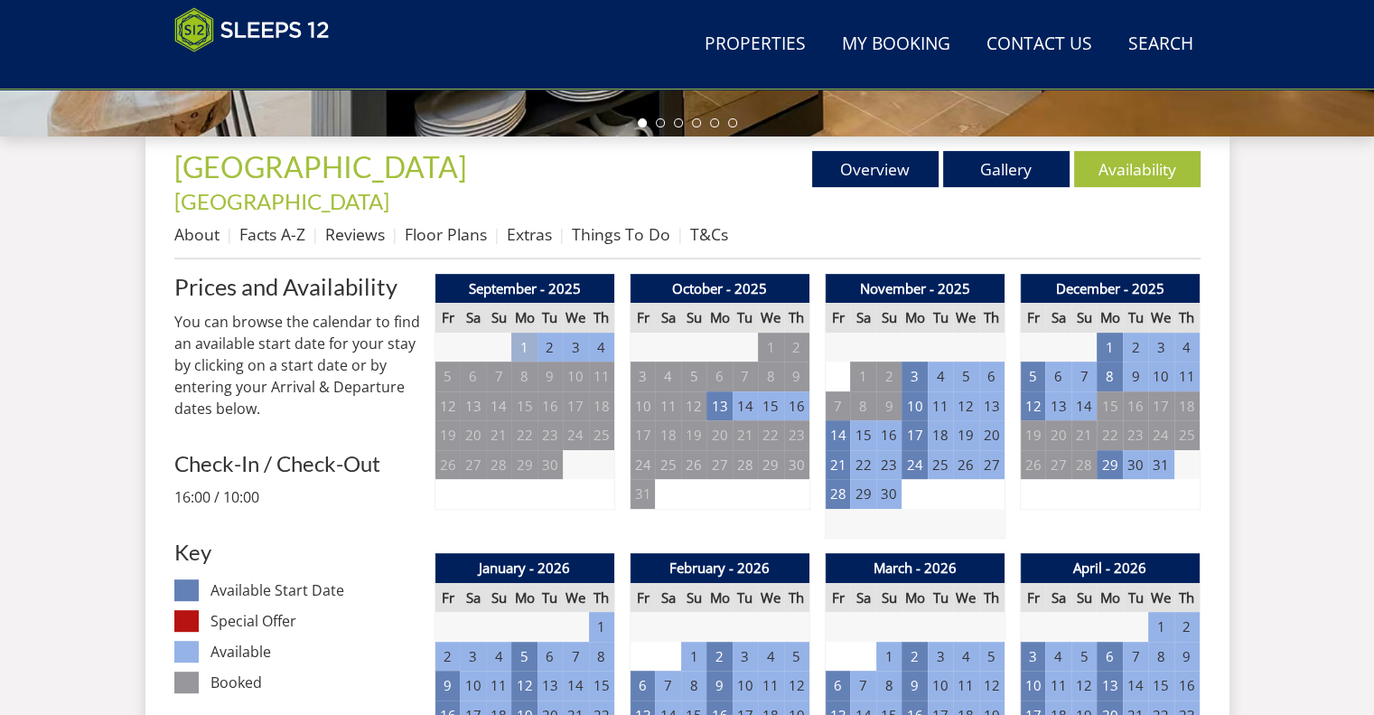
click at [1084, 391] on td "14" at bounding box center [1083, 406] width 25 height 30
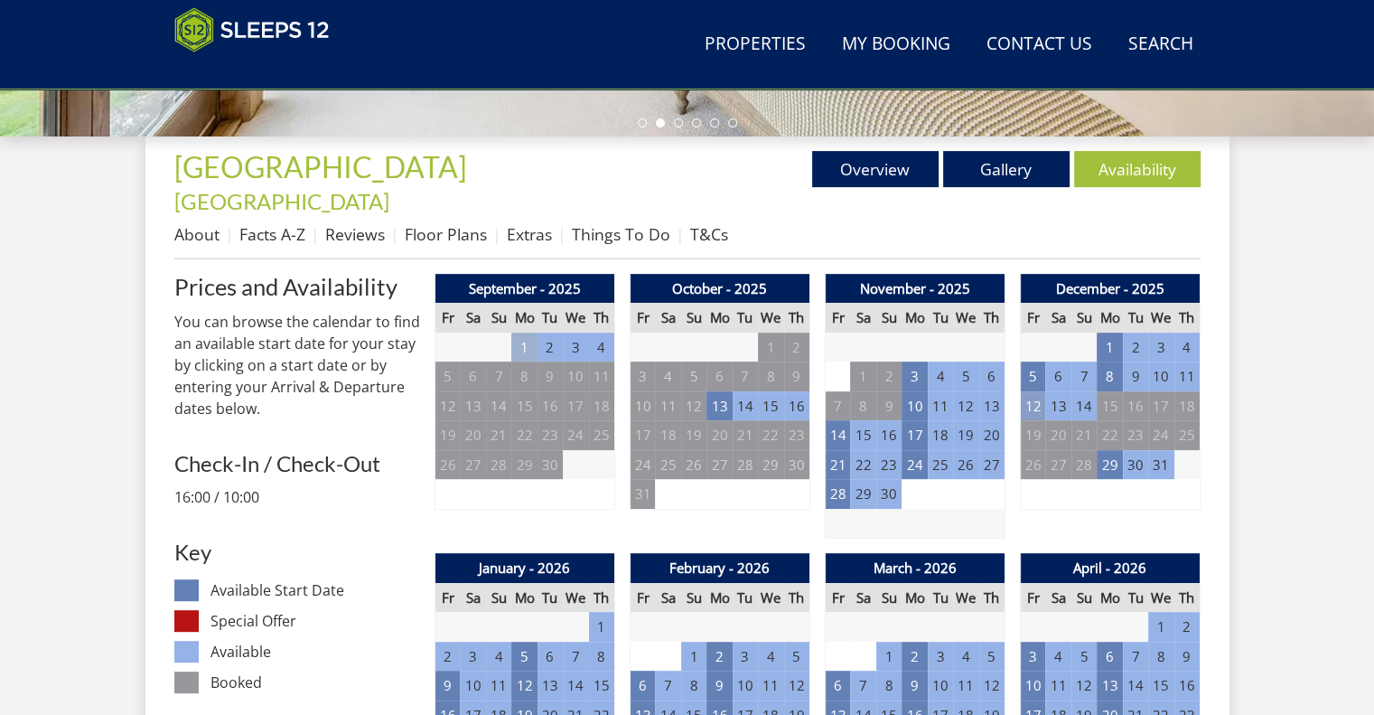
click at [1032, 391] on td "12" at bounding box center [1032, 406] width 25 height 30
